Goal: Task Accomplishment & Management: Manage account settings

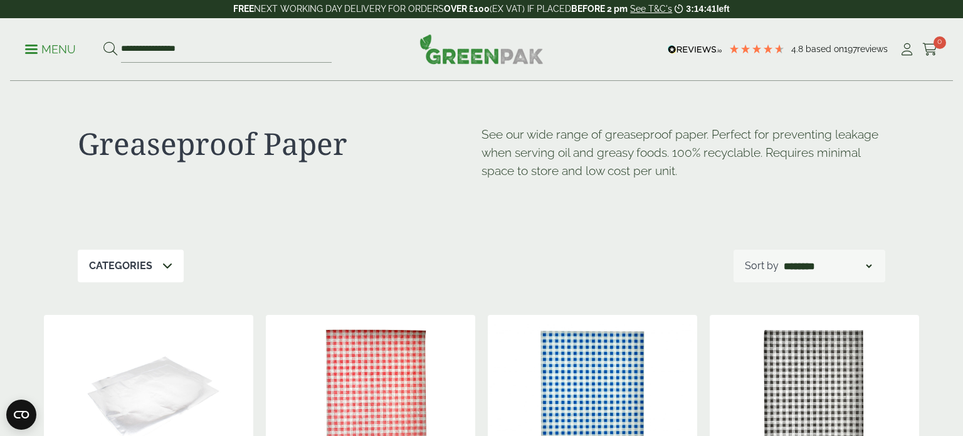
click at [36, 48] on p "Menu" at bounding box center [50, 49] width 51 height 15
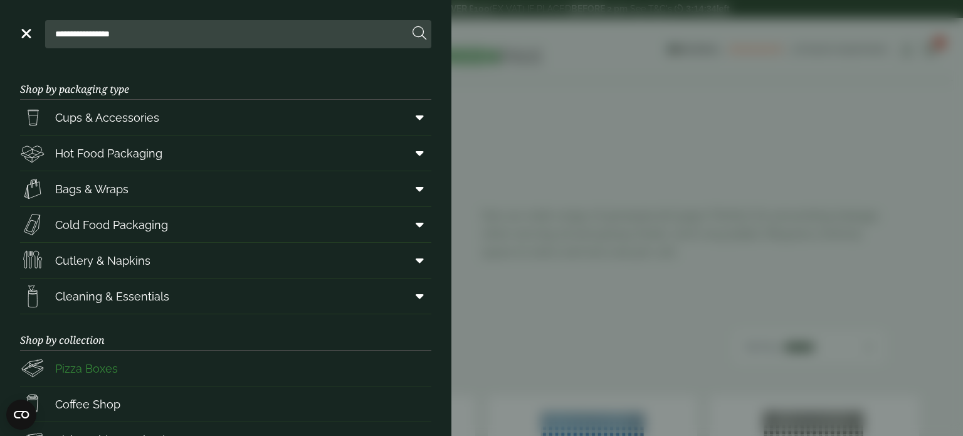
scroll to position [185, 0]
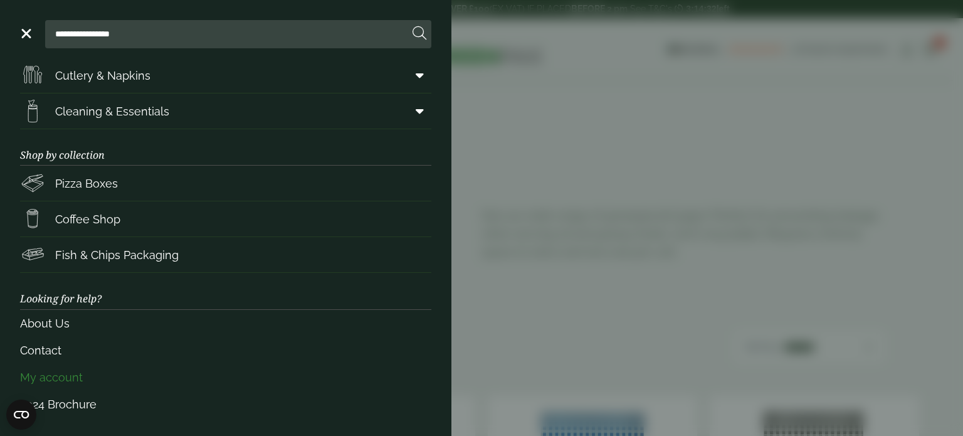
click at [68, 375] on link "My account" at bounding box center [225, 377] width 411 height 27
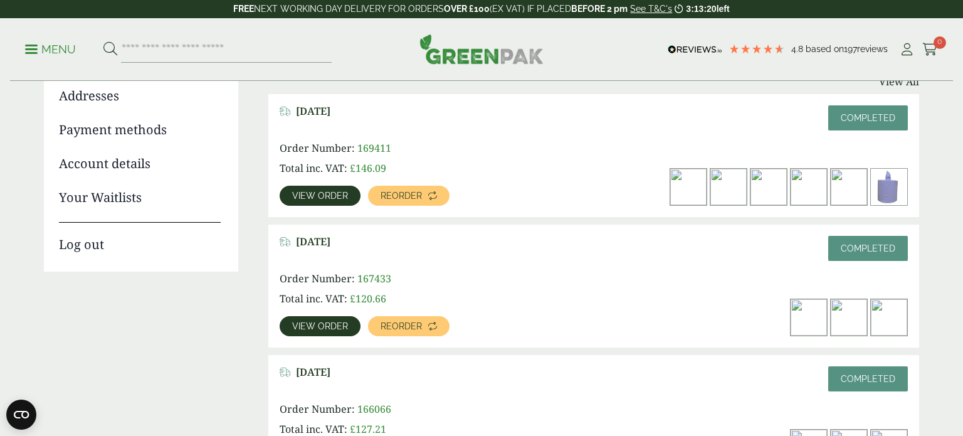
scroll to position [181, 0]
click at [342, 199] on link "View order" at bounding box center [320, 195] width 81 height 20
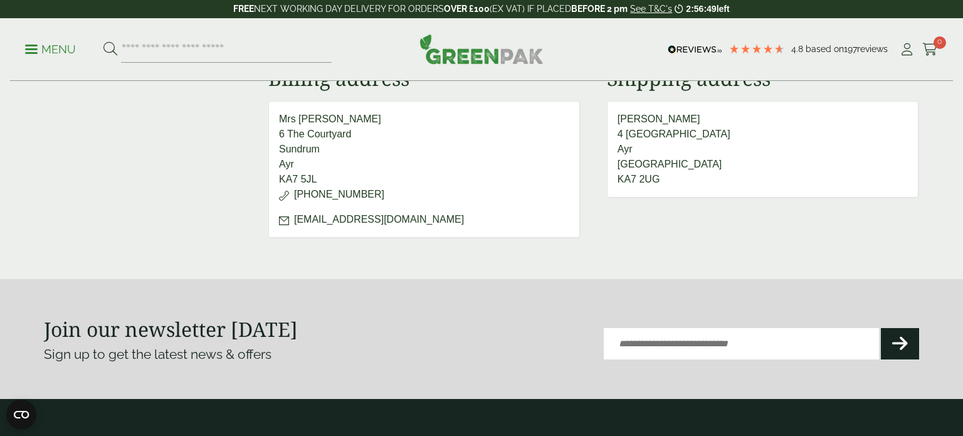
scroll to position [655, 0]
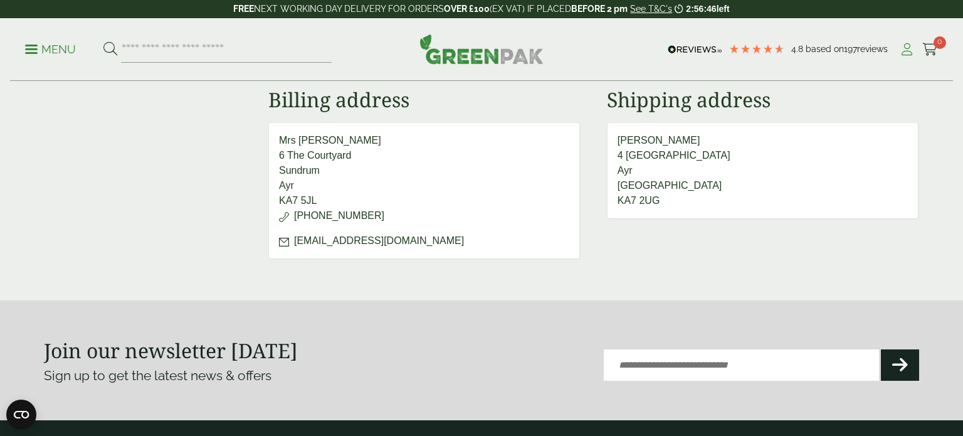
click at [909, 45] on icon at bounding box center [907, 49] width 16 height 13
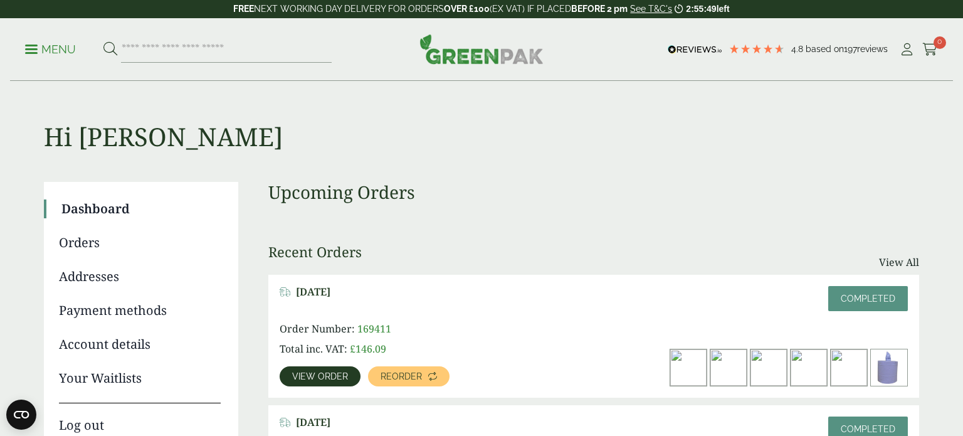
click at [98, 281] on link "Addresses" at bounding box center [140, 276] width 162 height 19
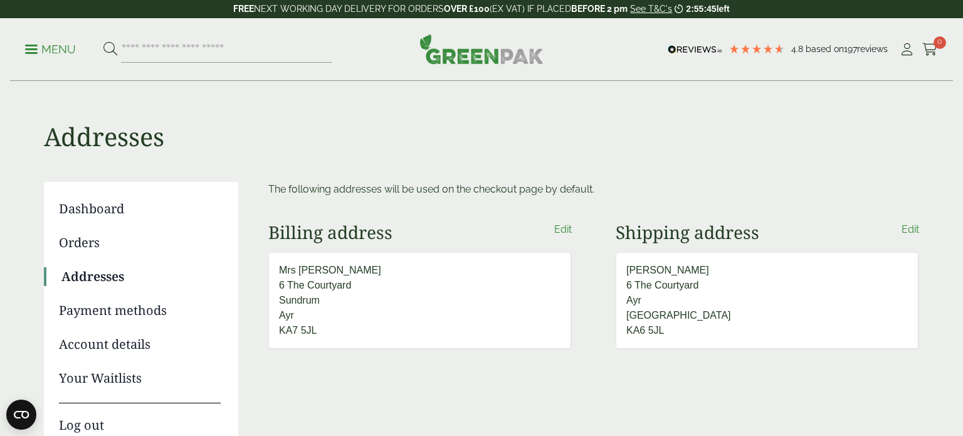
click at [910, 225] on link "Edit" at bounding box center [911, 229] width 18 height 15
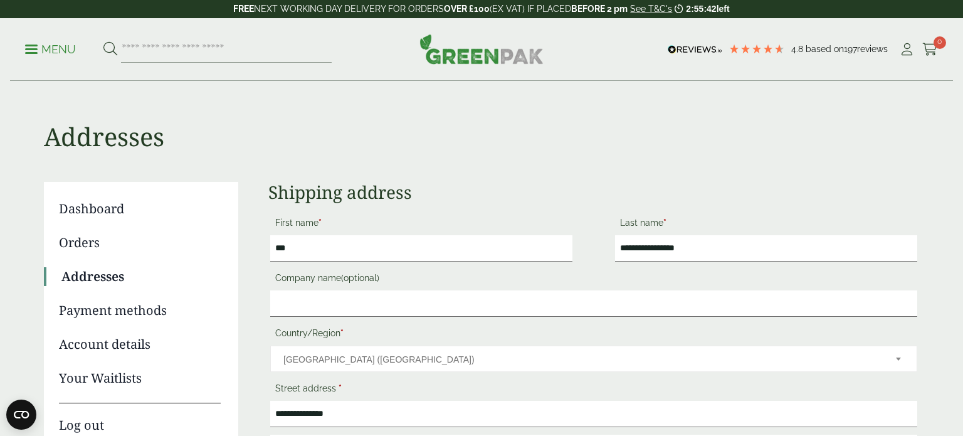
click at [786, 162] on div "**********" at bounding box center [482, 411] width 876 height 658
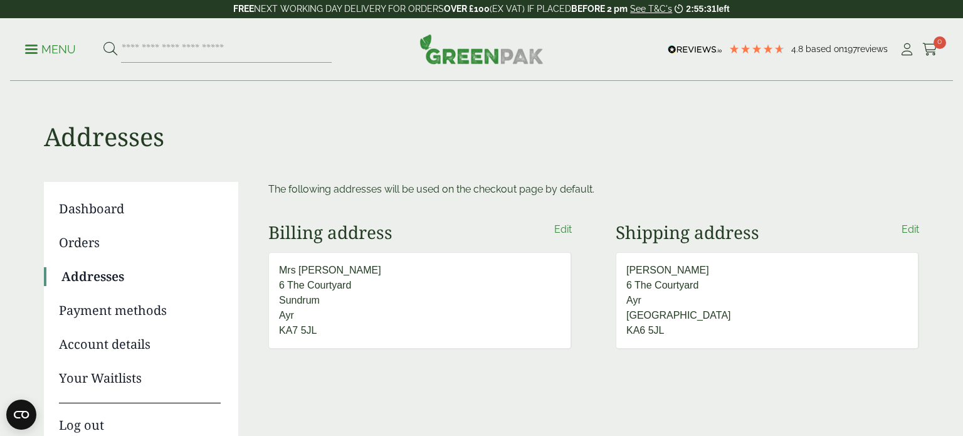
click at [916, 231] on link "Edit" at bounding box center [911, 229] width 18 height 15
